Goal: Task Accomplishment & Management: Use online tool/utility

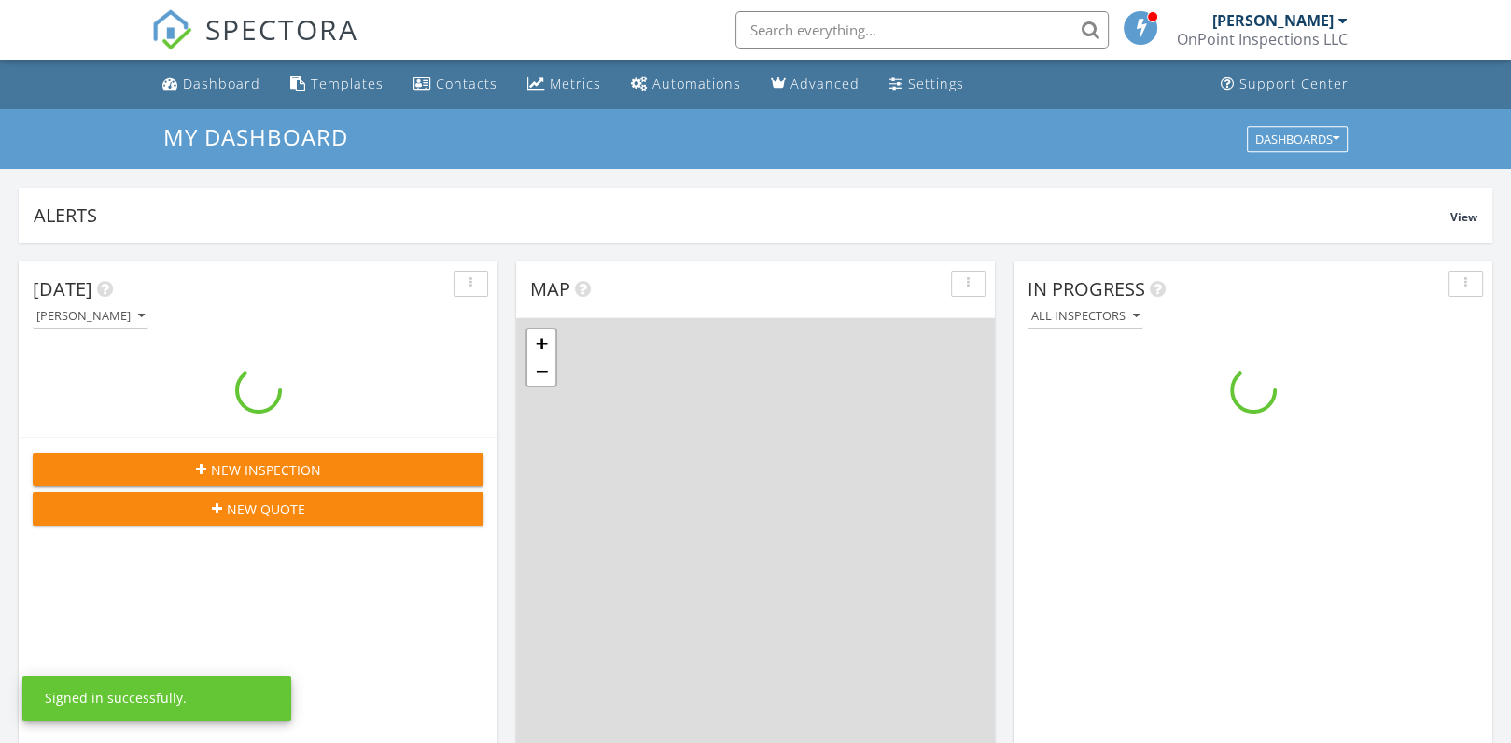
scroll to position [1726, 1540]
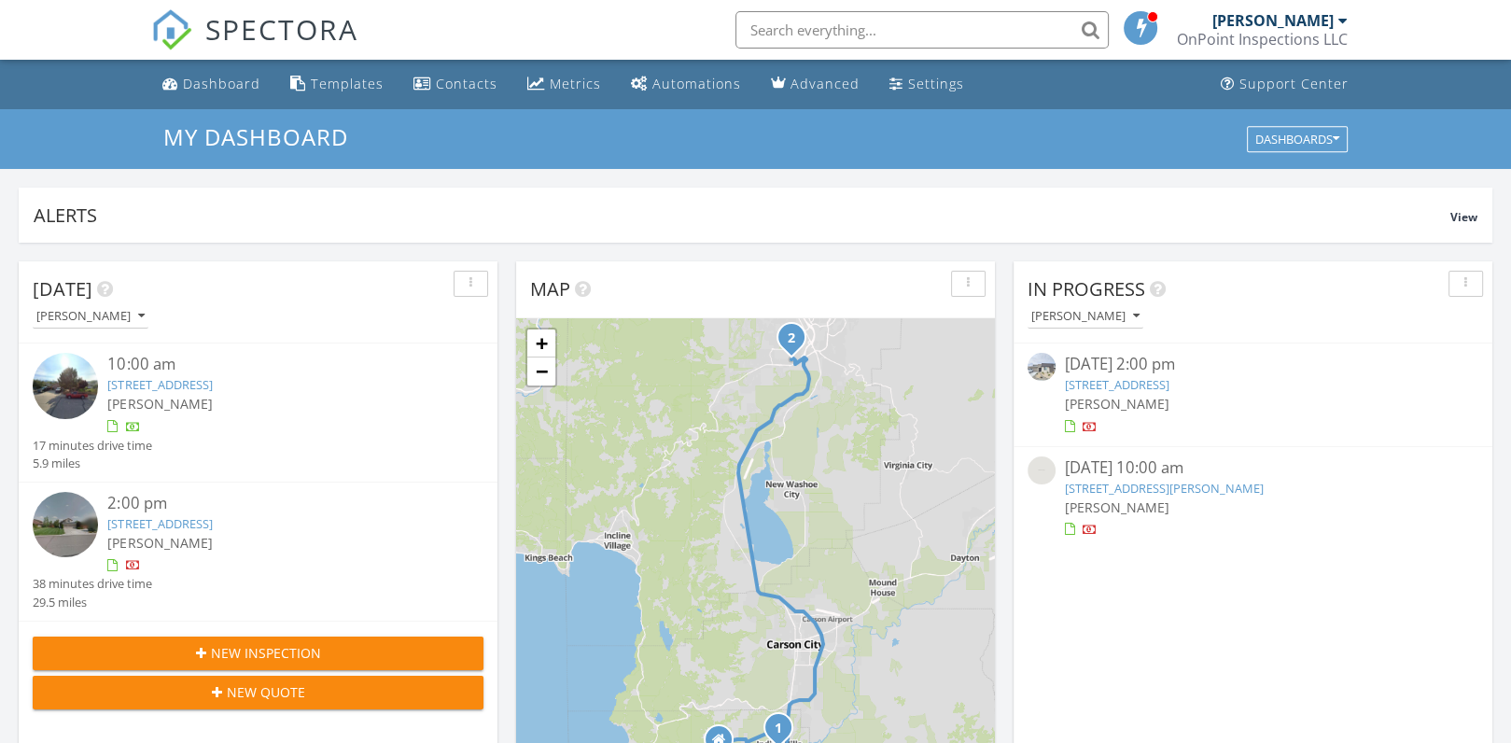
click at [1163, 385] on link "[STREET_ADDRESS]" at bounding box center [1117, 384] width 105 height 17
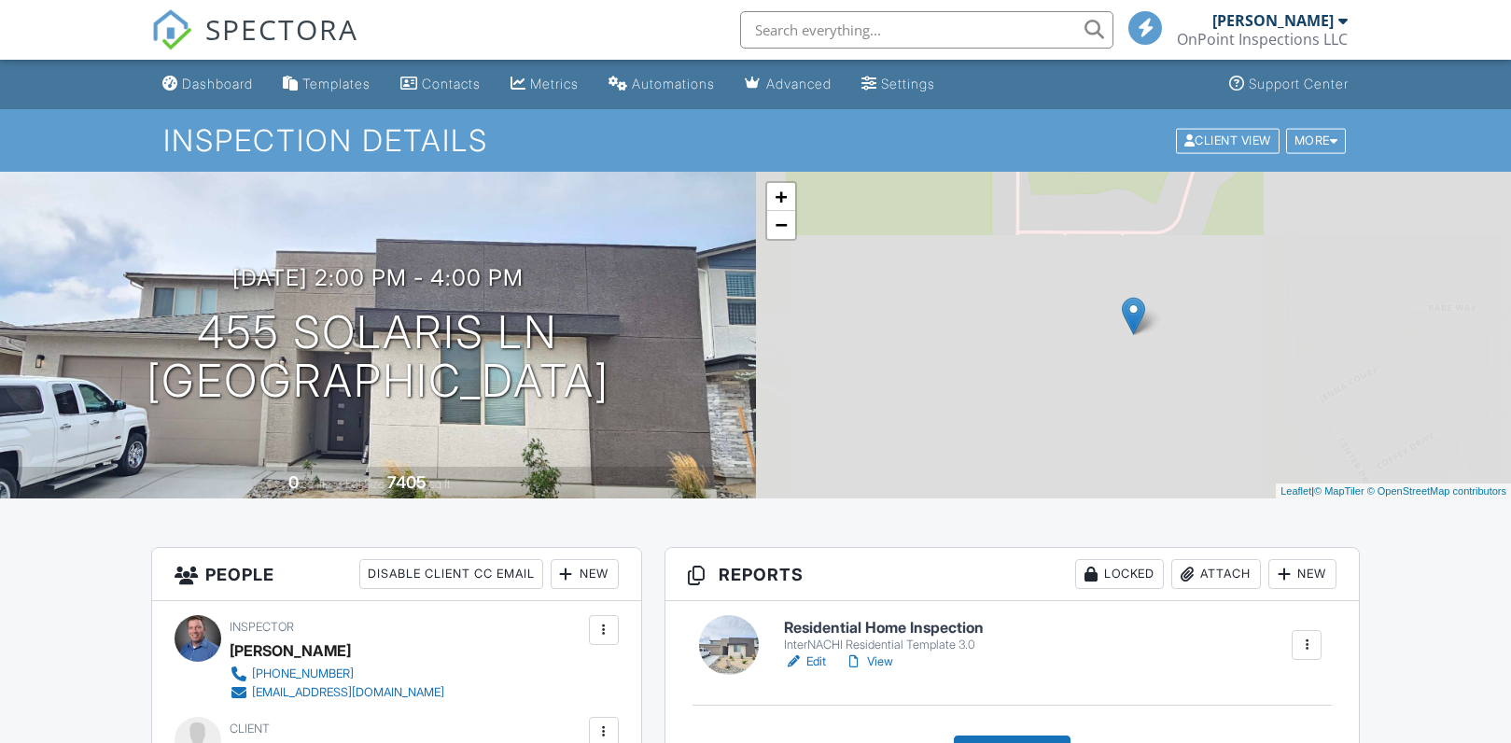
click at [884, 652] on link "View" at bounding box center [869, 661] width 49 height 19
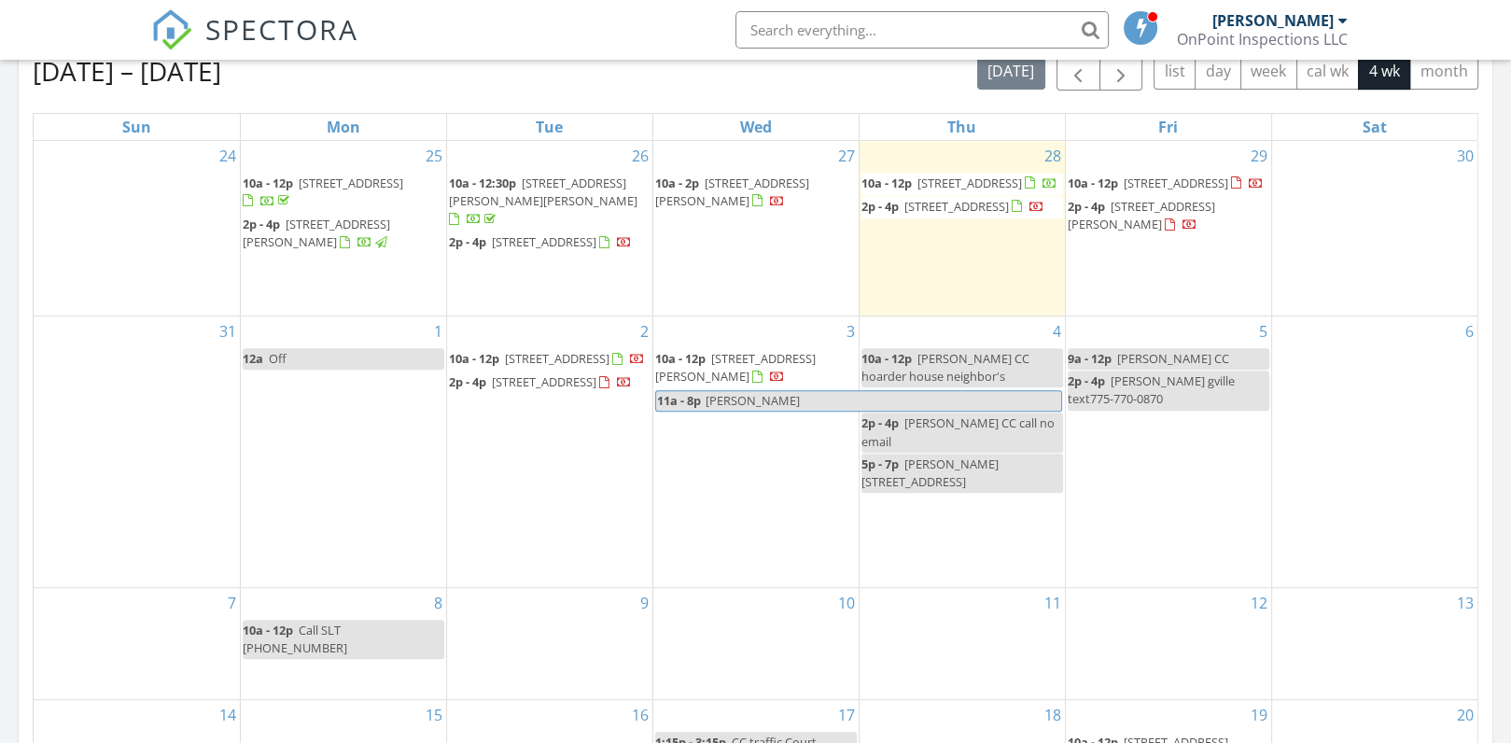
scroll to position [840, 0]
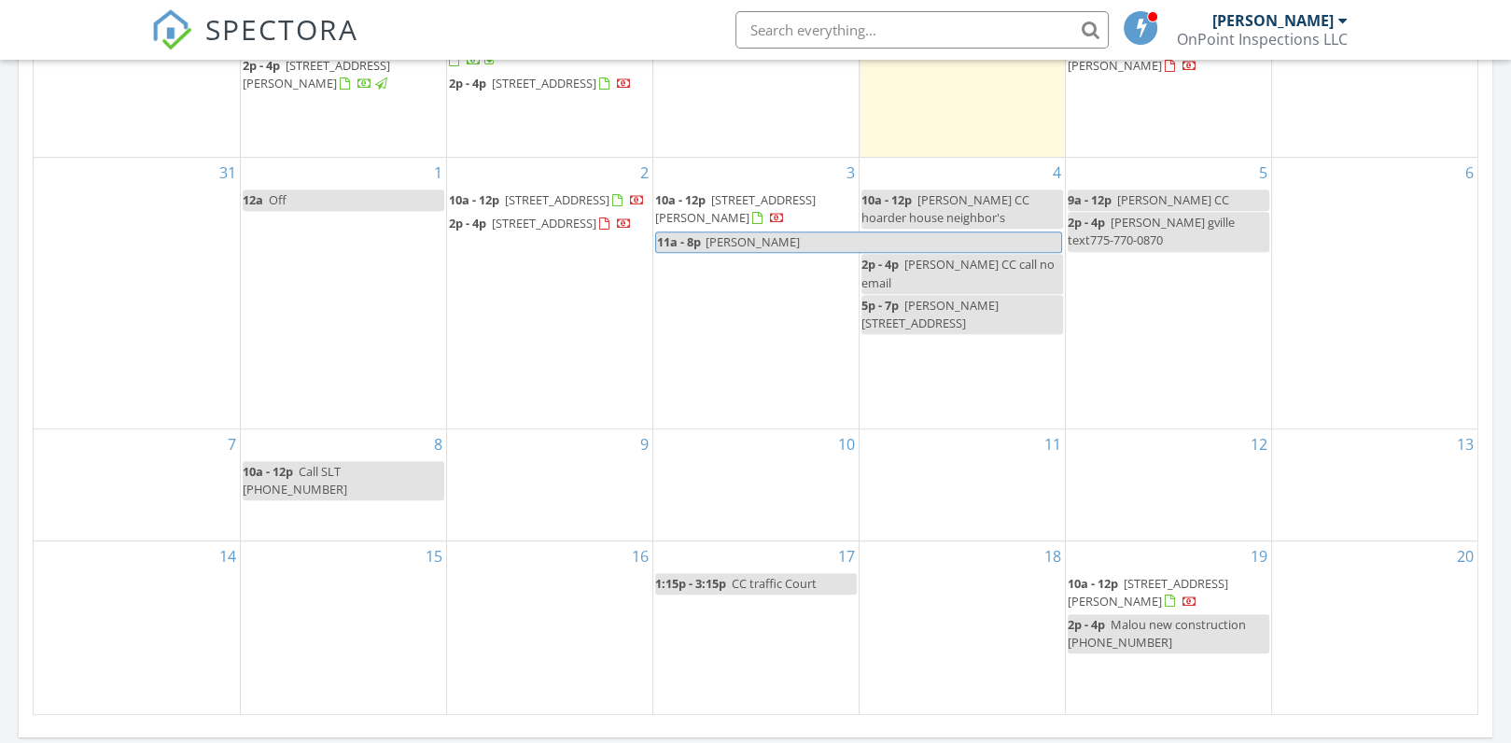
scroll to position [999, 0]
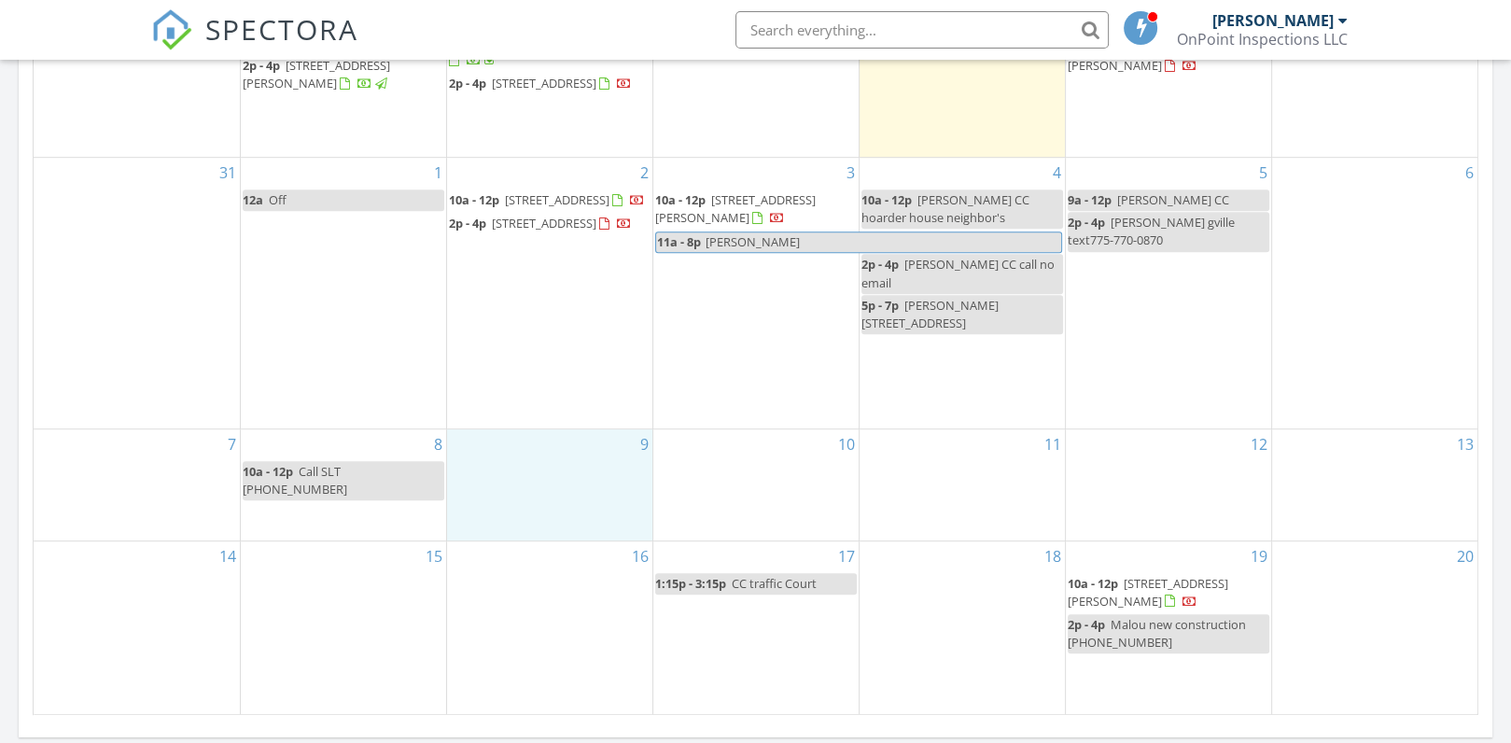
click at [510, 440] on div "9" at bounding box center [549, 484] width 205 height 111
click at [548, 383] on link "Event" at bounding box center [546, 392] width 96 height 30
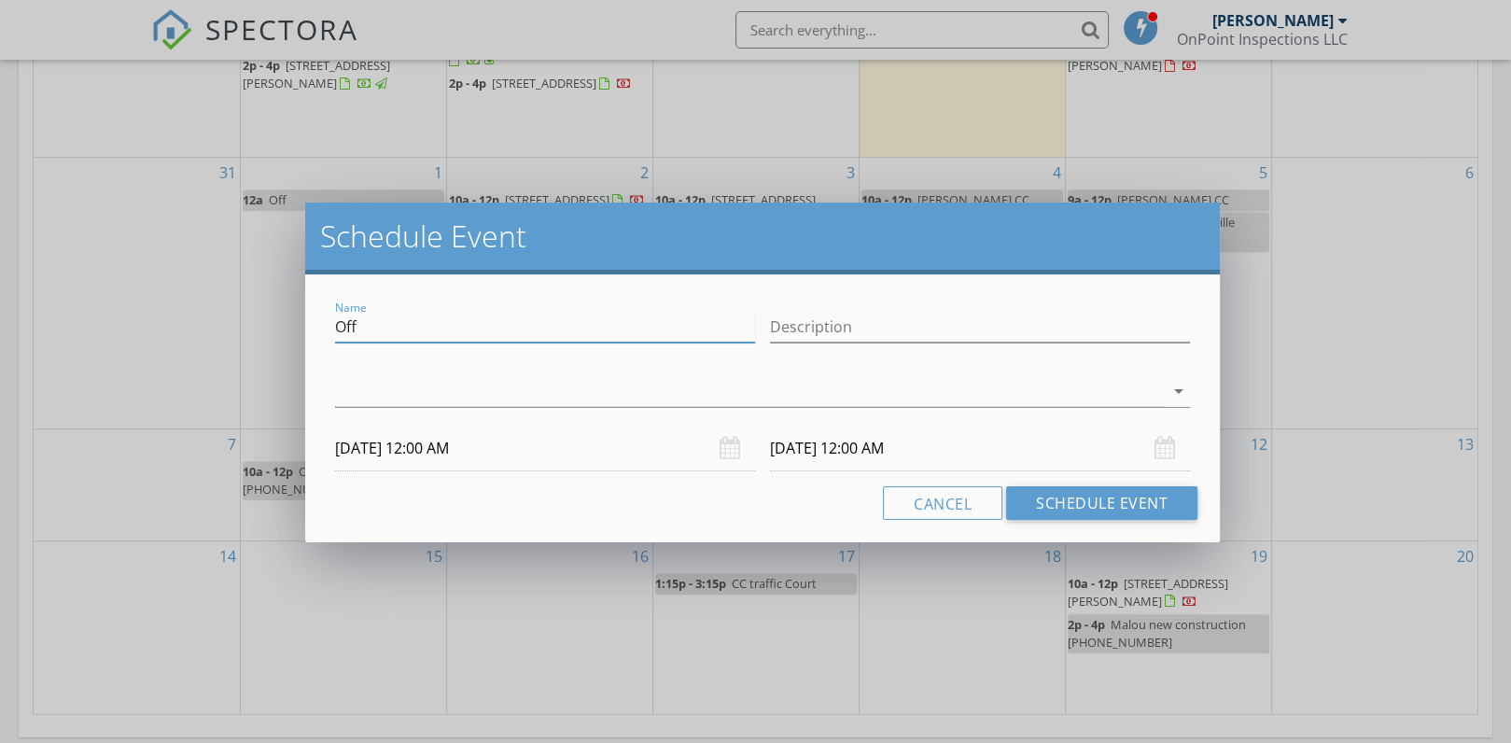
click at [384, 312] on input "Off" at bounding box center [545, 327] width 420 height 31
type input "O"
type input "[PERSON_NAME]"
click at [442, 385] on div at bounding box center [749, 391] width 829 height 31
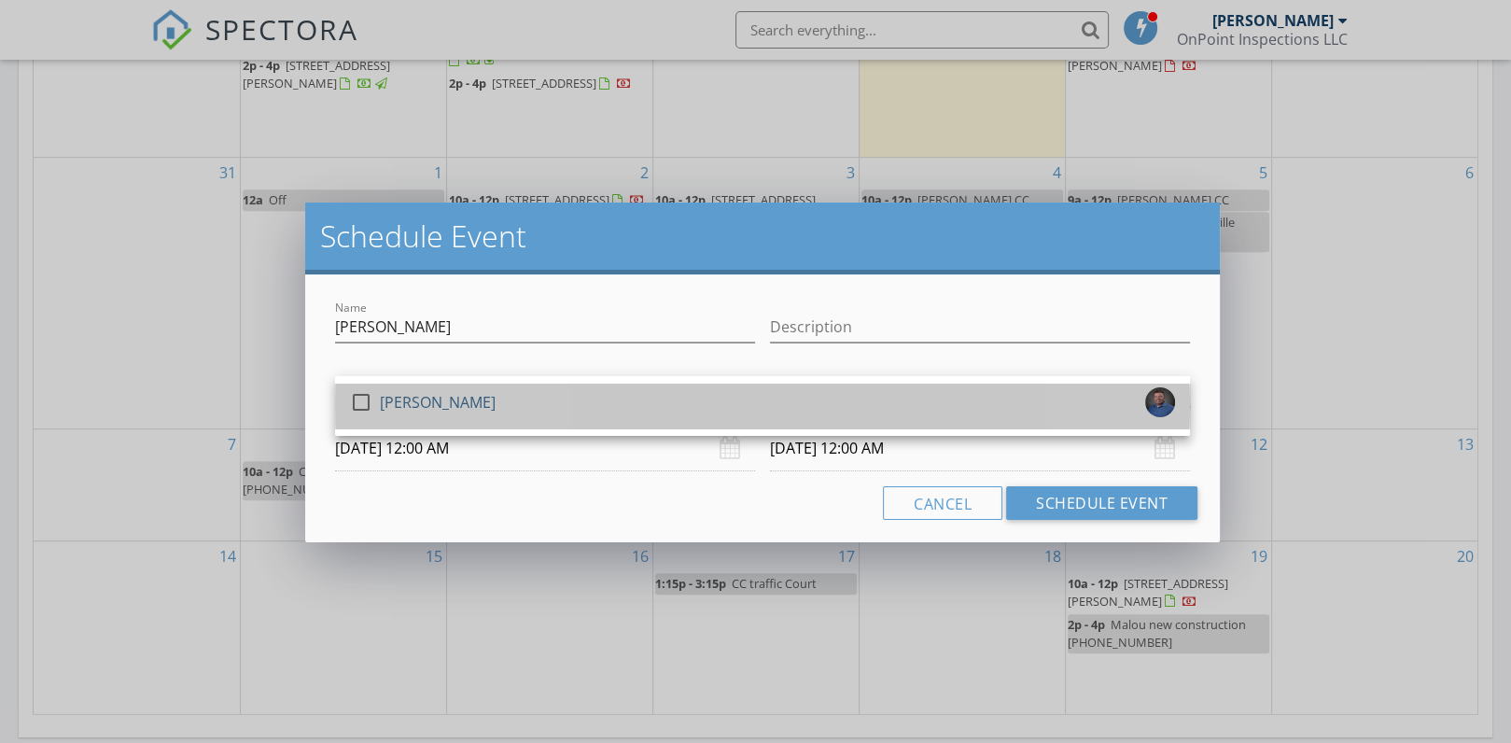
click at [442, 387] on div "[PERSON_NAME]" at bounding box center [438, 402] width 116 height 30
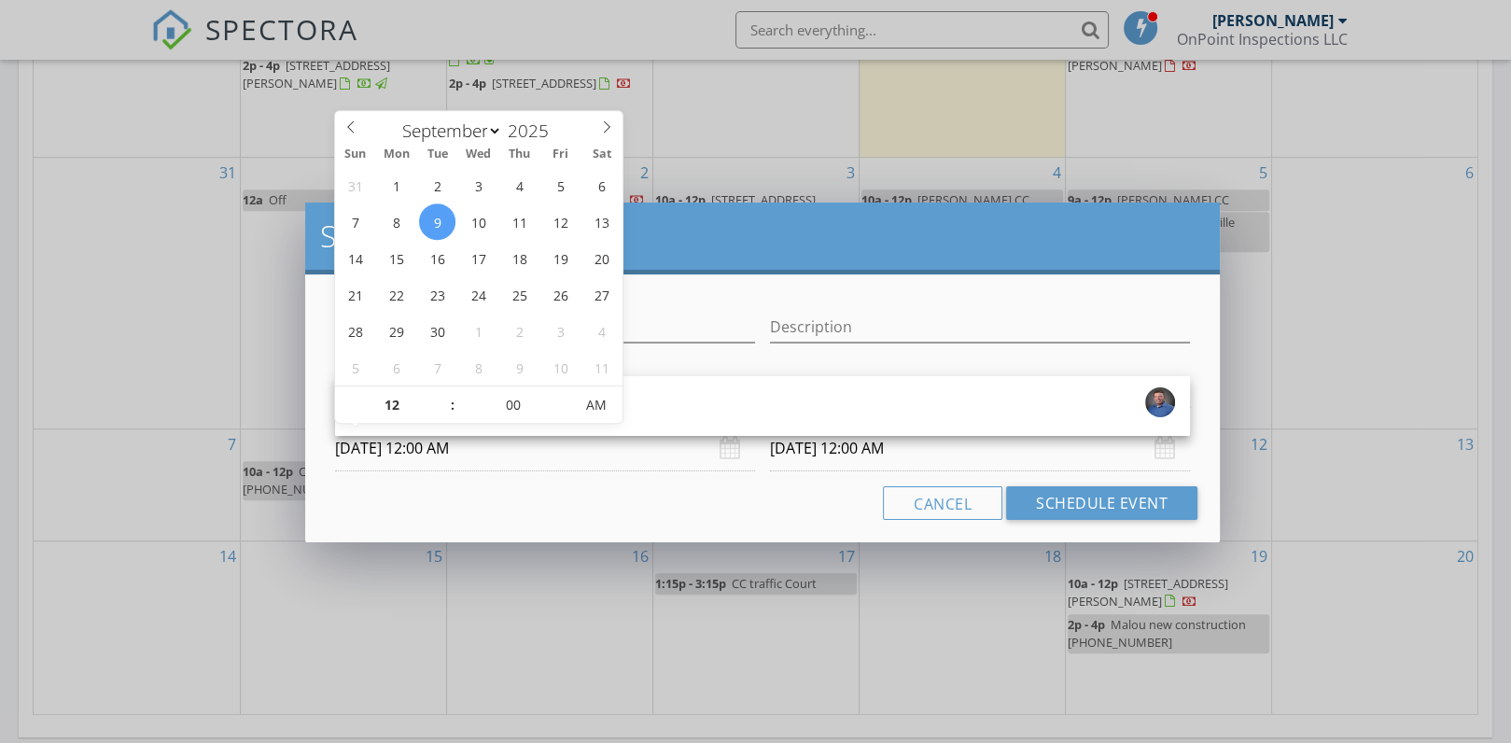
click at [429, 447] on input "[DATE] 12:00 AM" at bounding box center [545, 449] width 420 height 46
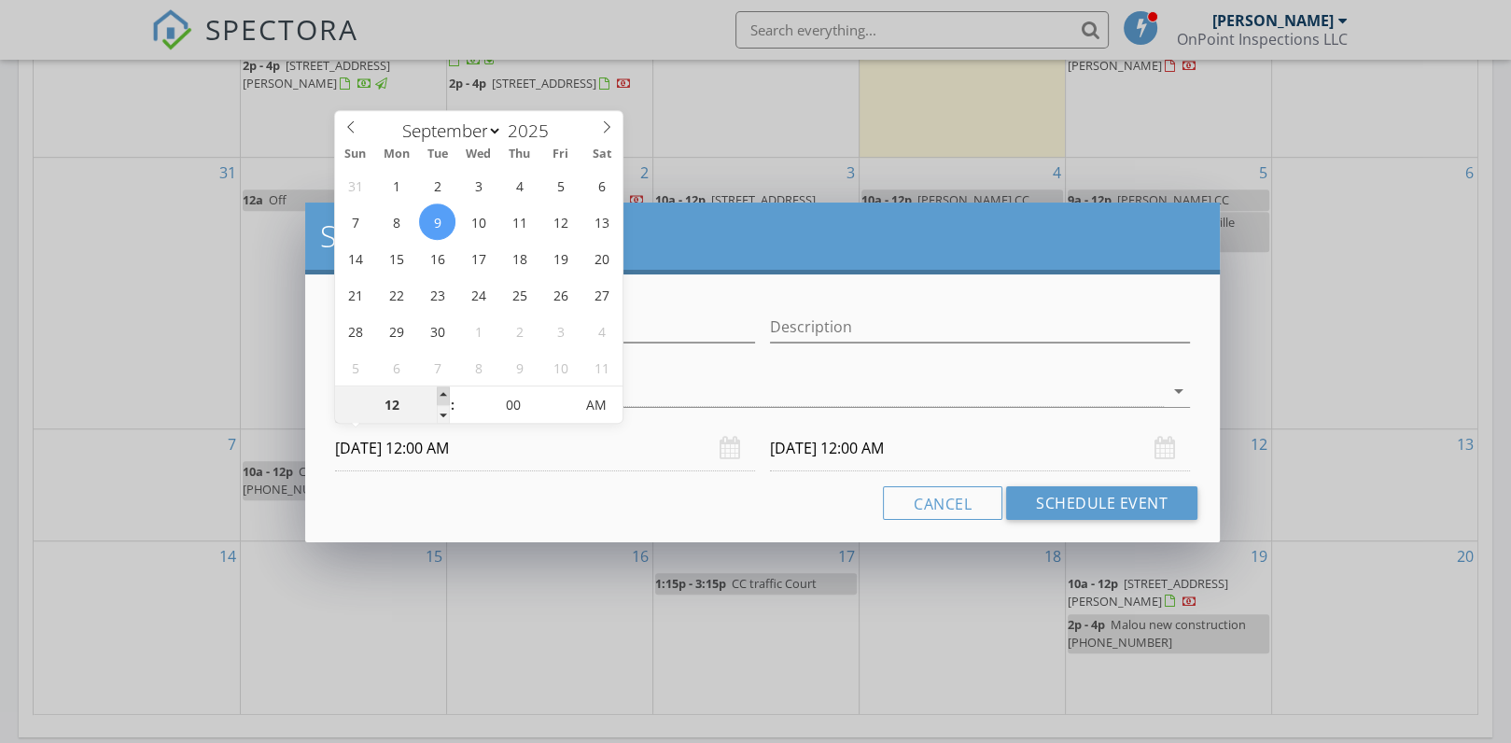
type input "01"
type input "[DATE] 1:00 AM"
click at [446, 389] on span at bounding box center [443, 395] width 13 height 19
type input "02"
type input "[DATE] 2:00 AM"
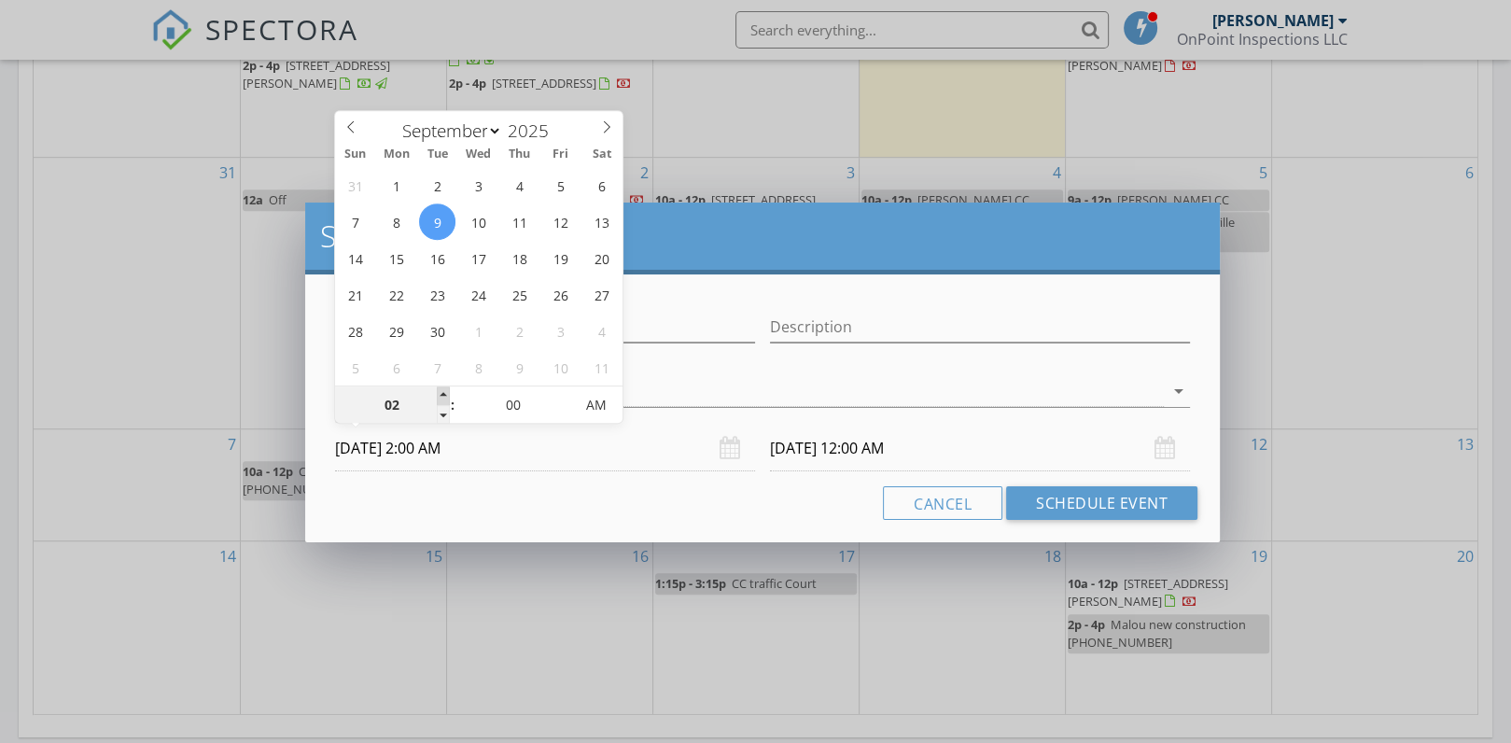
click at [446, 389] on span at bounding box center [443, 395] width 13 height 19
type input "02"
type input "[DATE] 2:00 AM"
type input "[DATE] 2:00 PM"
click at [596, 398] on span "PM" at bounding box center [595, 404] width 51 height 37
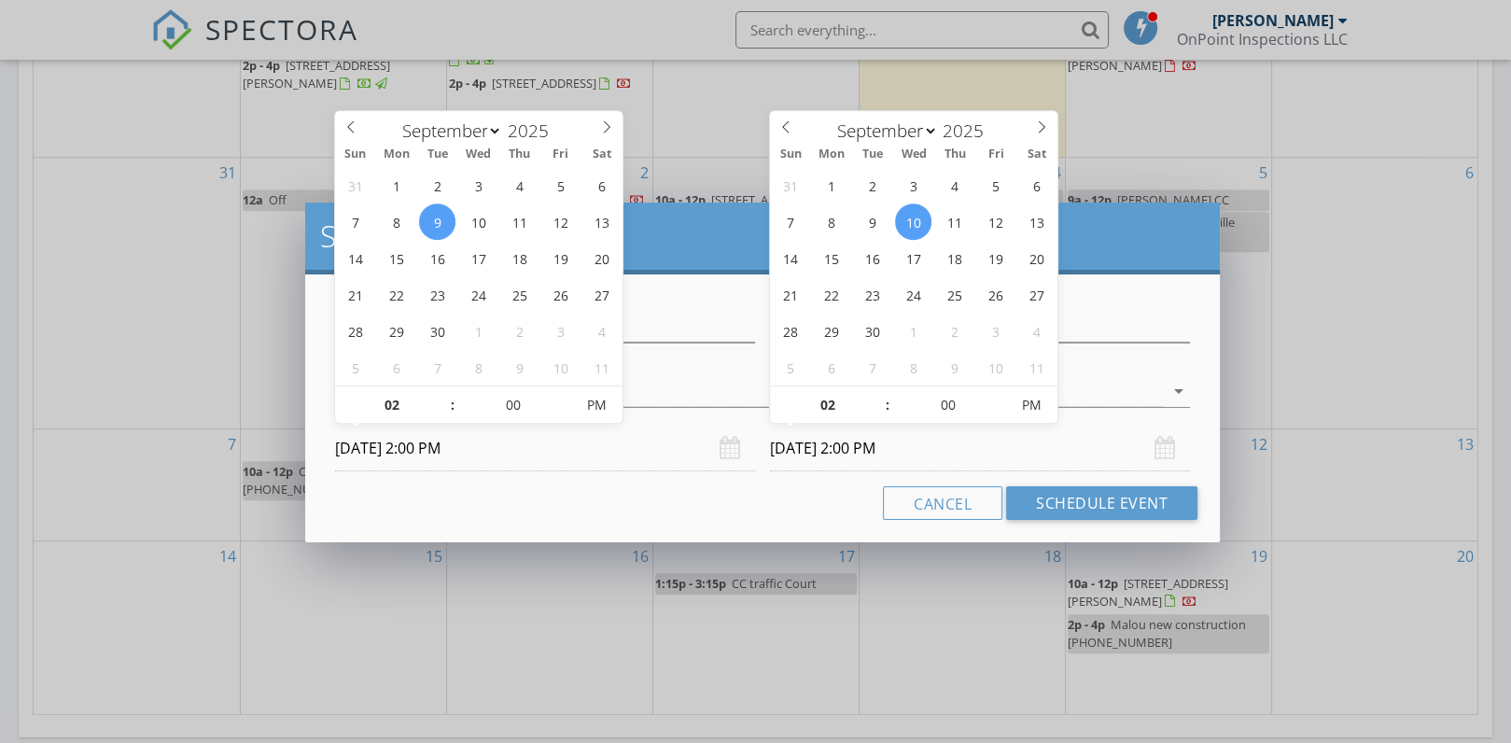
click at [821, 437] on input "[DATE] 2:00 PM" at bounding box center [980, 449] width 420 height 46
type input "[DATE] 2:00 PM"
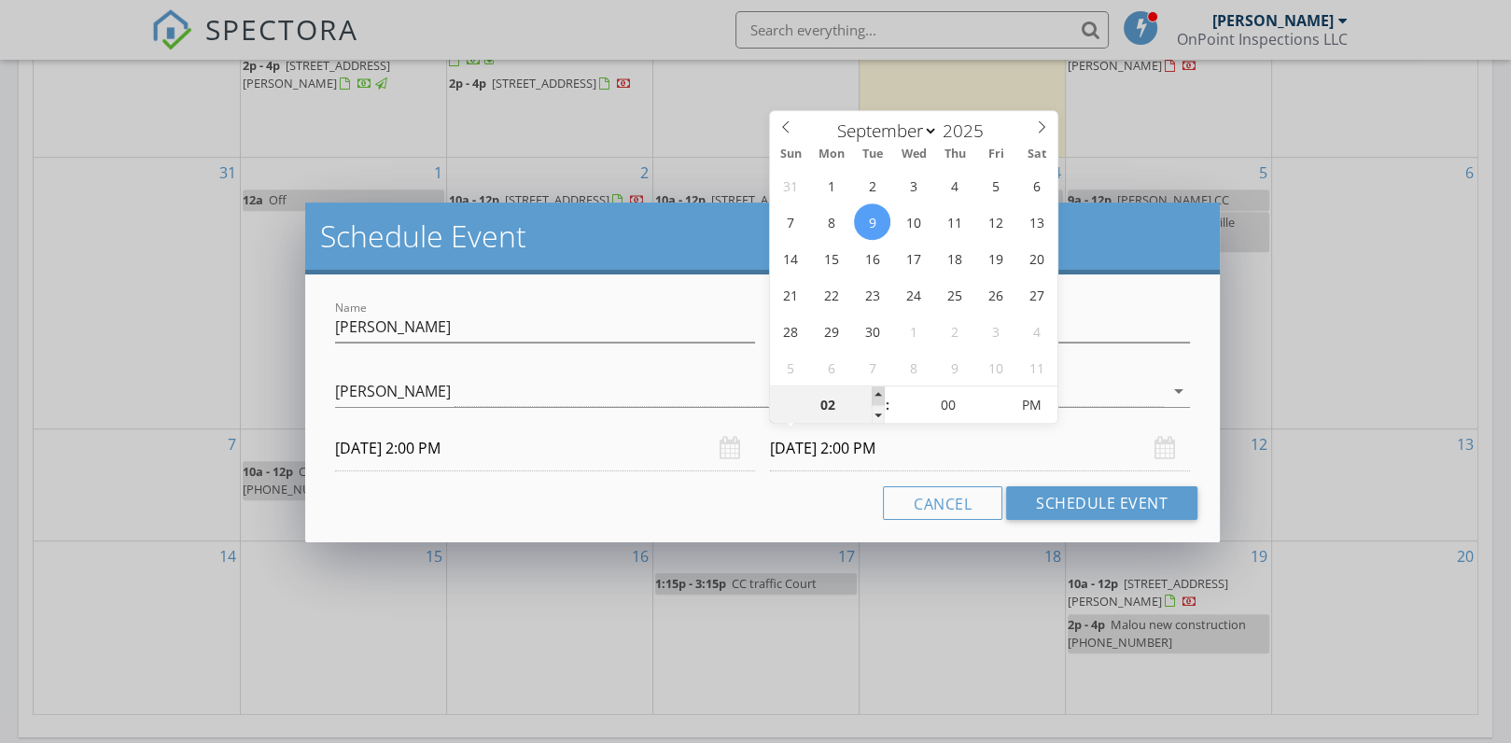
type input "03"
type input "[DATE] 3:00 PM"
click at [882, 398] on span at bounding box center [878, 395] width 13 height 19
type input "04"
type input "[DATE] 4:00 PM"
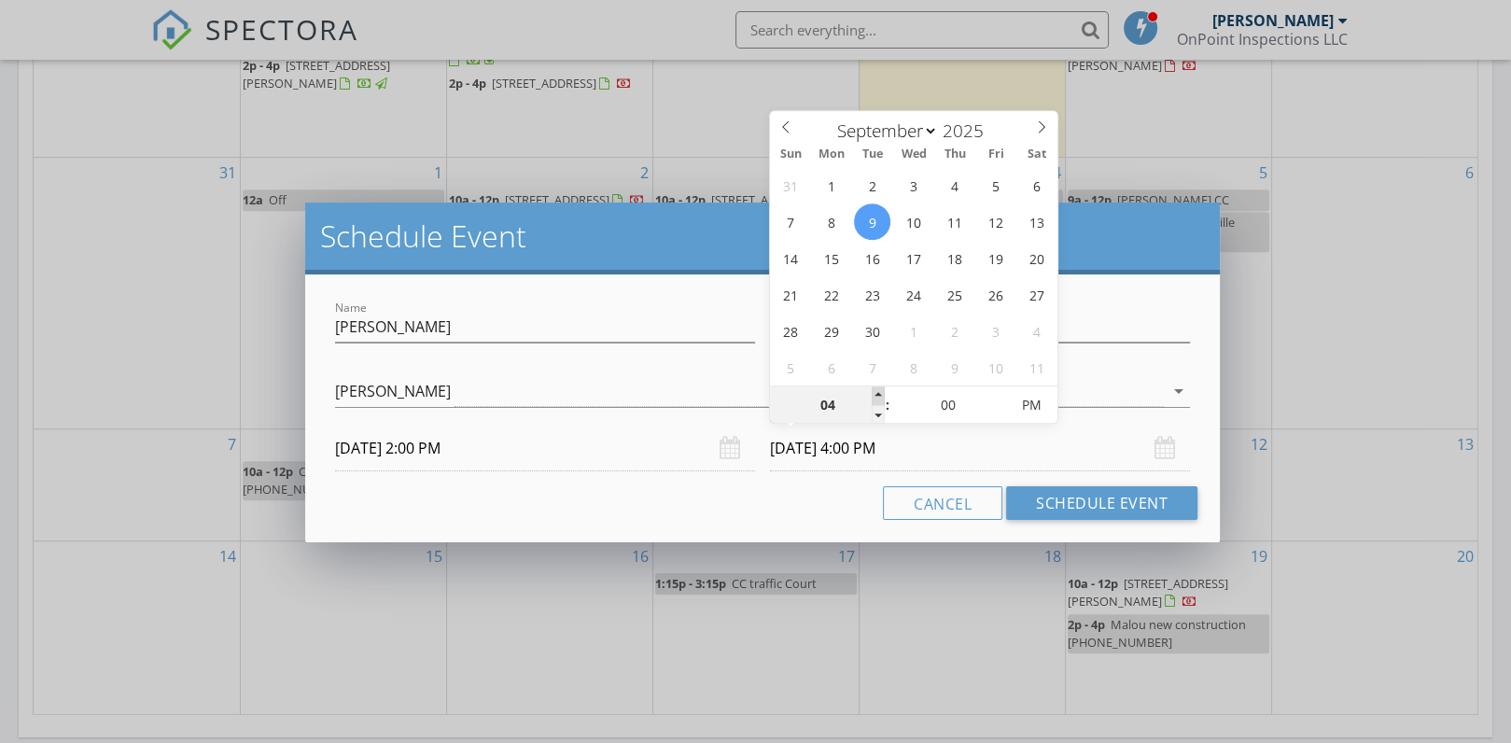
click at [882, 398] on span at bounding box center [878, 395] width 13 height 19
click at [1132, 507] on button "Schedule Event" at bounding box center [1101, 503] width 191 height 34
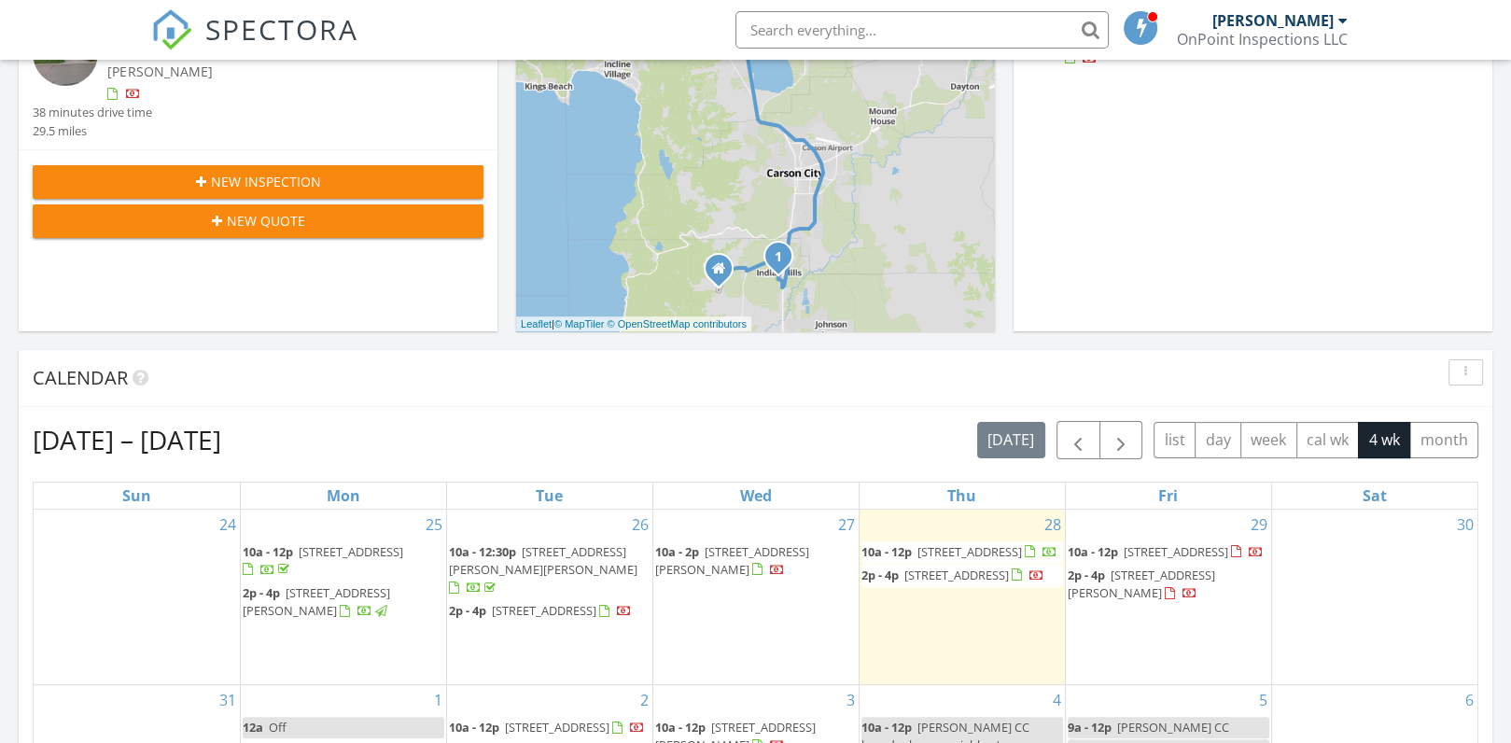
scroll to position [454, 0]
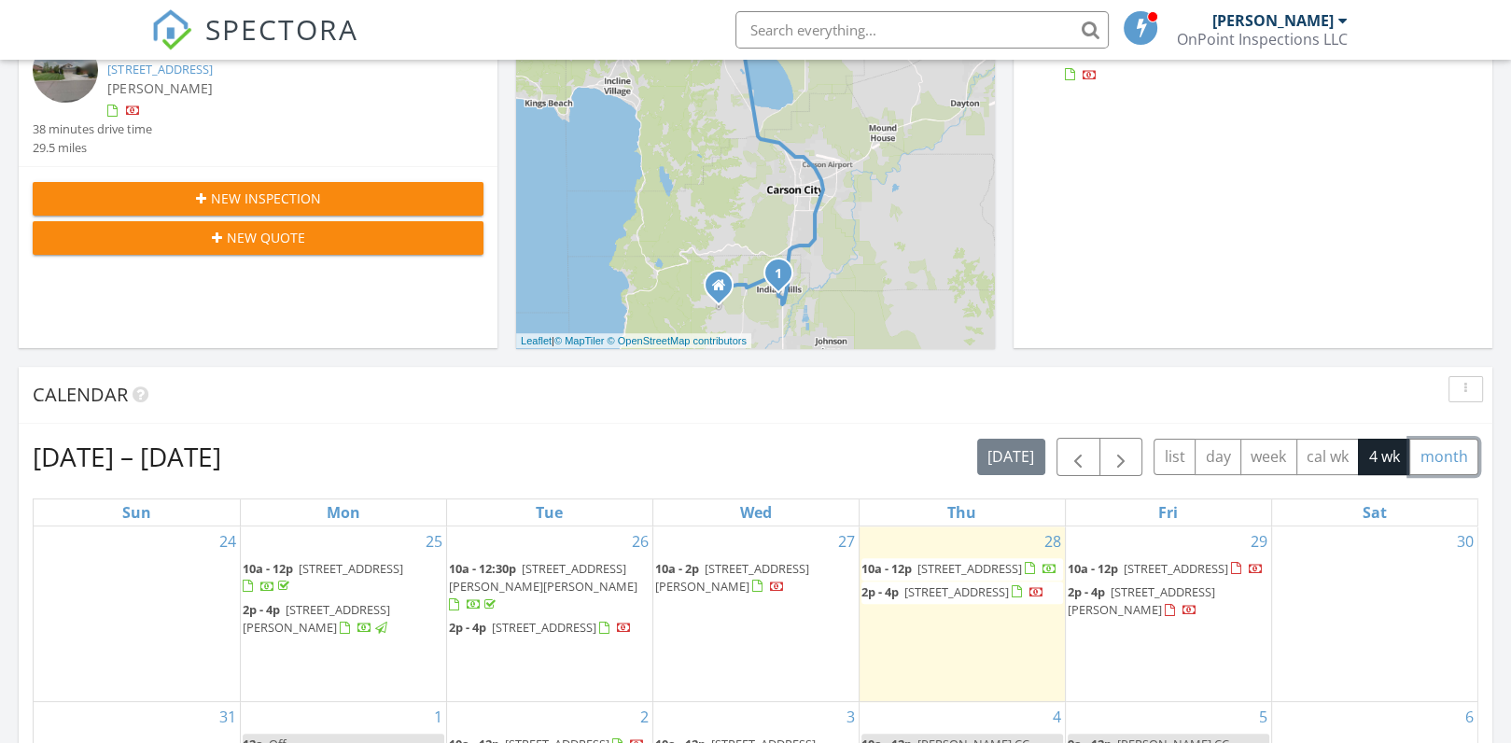
click at [1450, 452] on button "month" at bounding box center [1443, 457] width 69 height 36
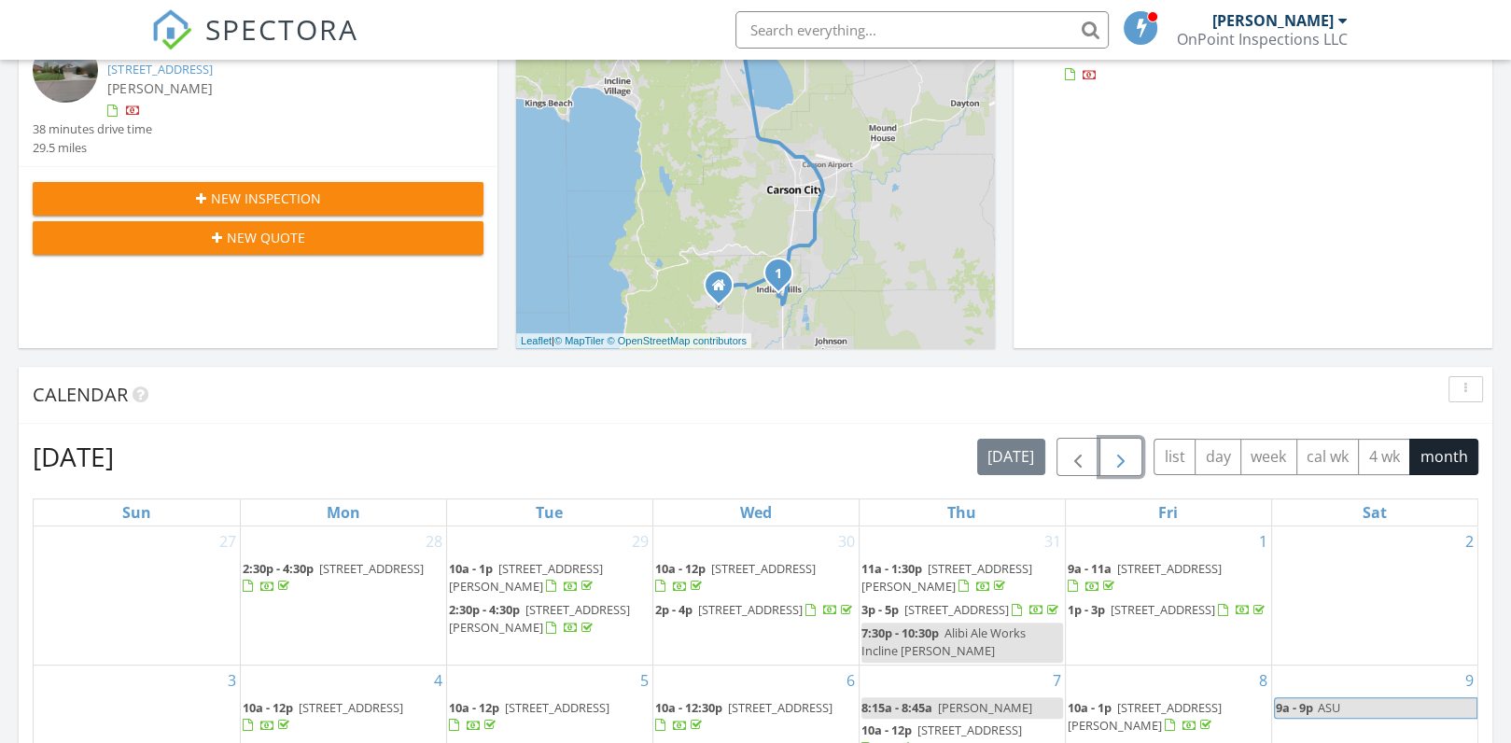
click at [1132, 461] on span "button" at bounding box center [1121, 457] width 22 height 22
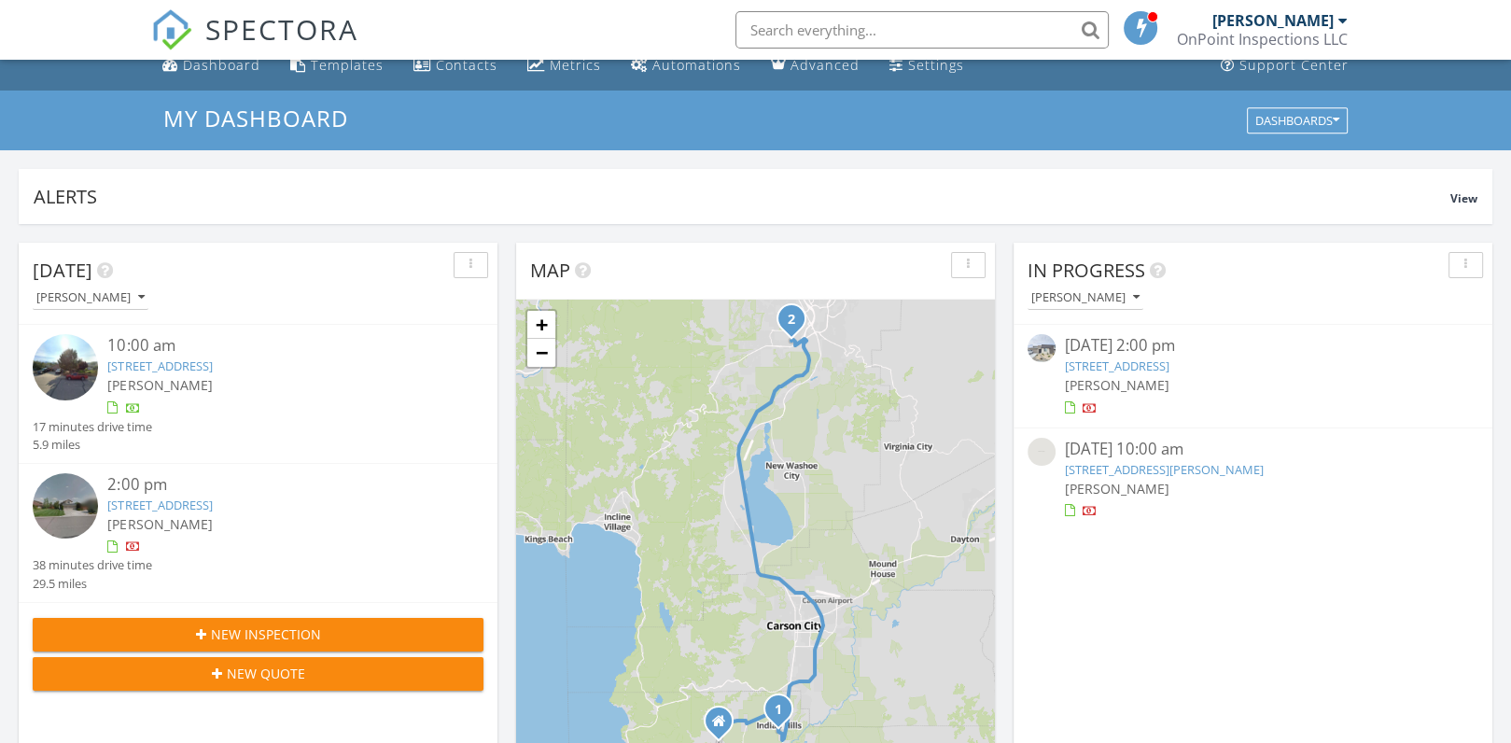
scroll to position [0, 0]
